Goal: Navigation & Orientation: Find specific page/section

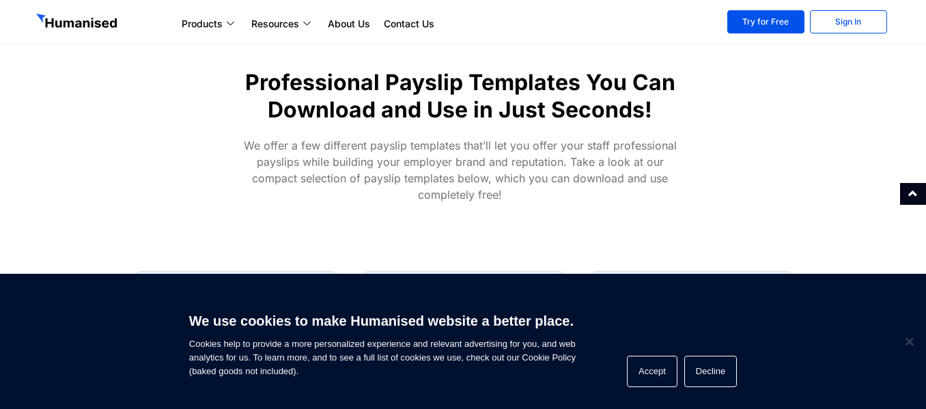
scroll to position [382, 0]
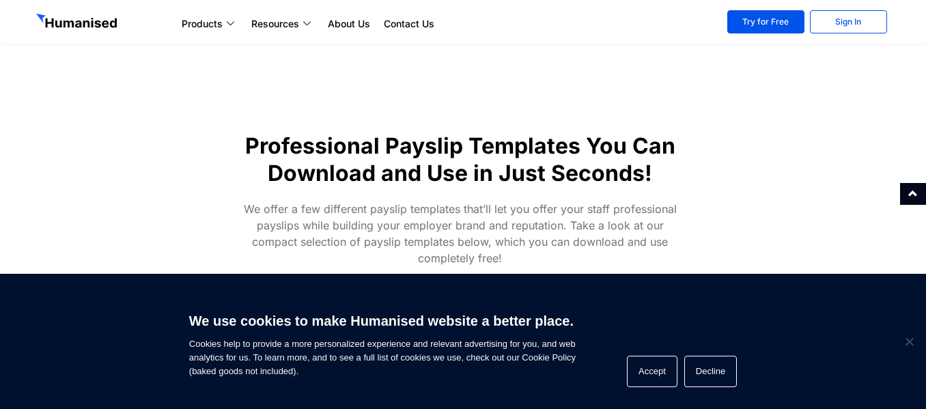
click at [925, 8] on section "Products Payroll Process staff payroll on time accurately with Humanised Payrol…" at bounding box center [463, 22] width 926 height 44
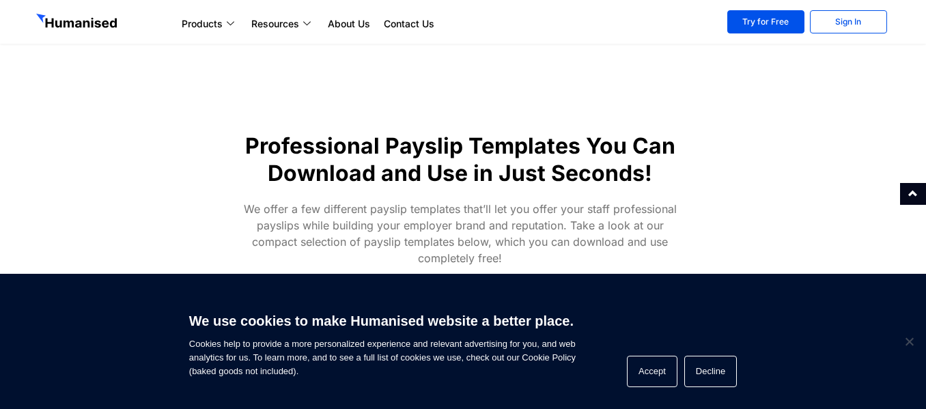
click at [925, 6] on section "Products Payroll Process staff payroll on time accurately with Humanised Payrol…" at bounding box center [463, 22] width 926 height 44
